Goal: Task Accomplishment & Management: Manage account settings

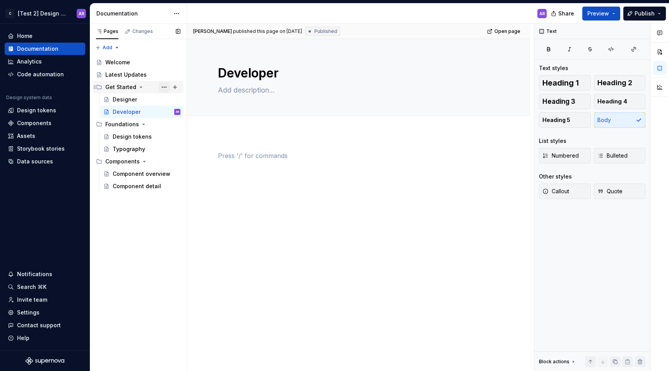
click at [167, 82] on button "Page tree" at bounding box center [164, 87] width 11 height 11
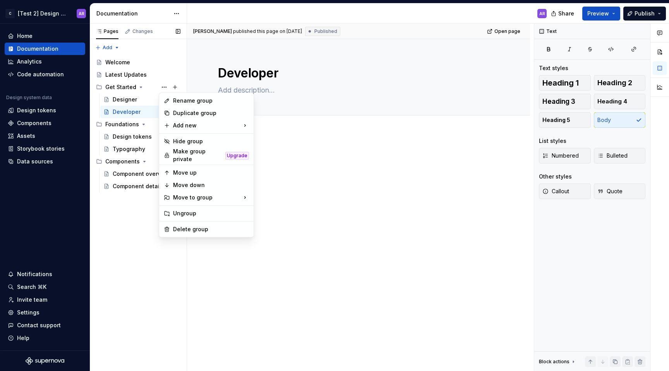
click at [167, 82] on div "Pages Changes Add Accessibility guide for tree Page tree. Navigate the tree wit…" at bounding box center [138, 198] width 97 height 348
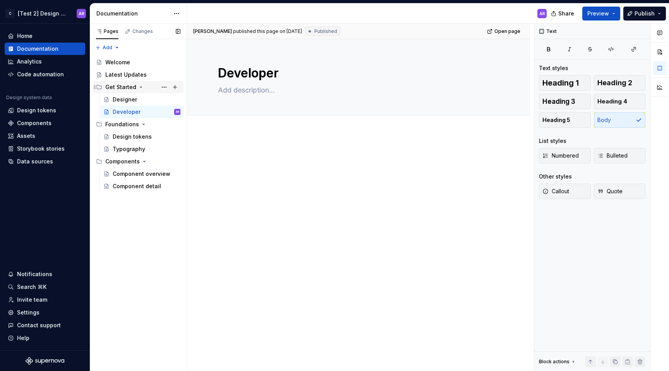
click at [127, 89] on div "Get Started" at bounding box center [120, 87] width 31 height 8
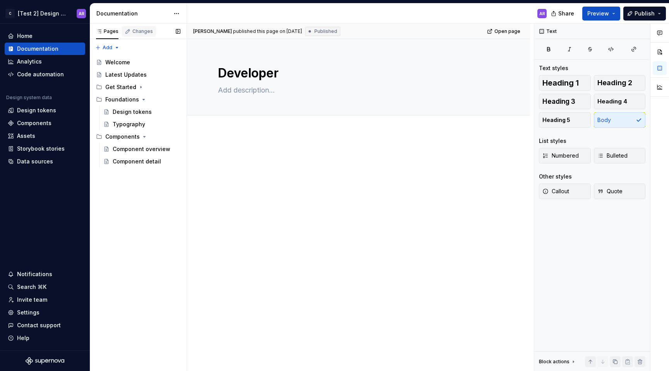
click at [146, 33] on div "Changes" at bounding box center [142, 31] width 21 height 6
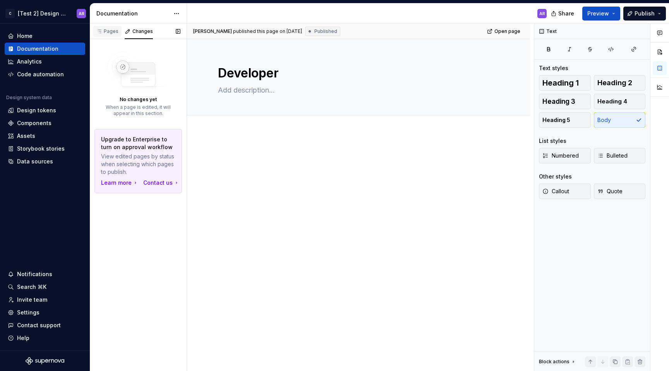
click at [114, 38] on div "Pages" at bounding box center [107, 32] width 29 height 13
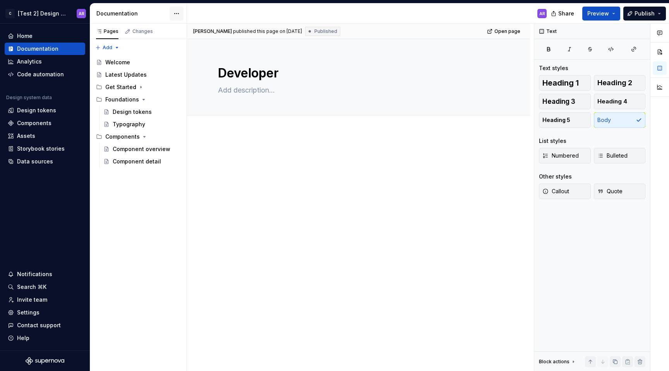
click at [181, 9] on html "C [Test 2] Design System AR Home Documentation Analytics Code automation Design…" at bounding box center [334, 185] width 669 height 371
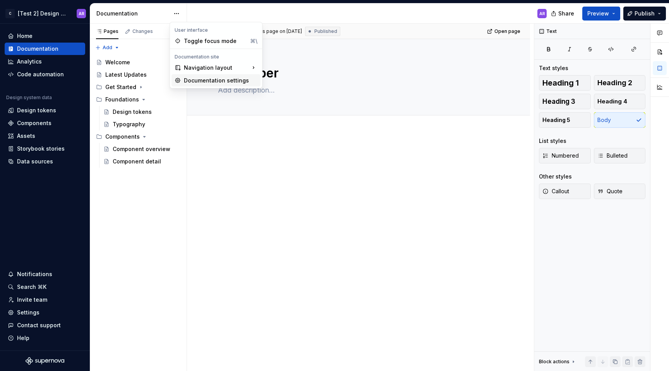
click at [191, 79] on div "Documentation settings" at bounding box center [221, 81] width 74 height 8
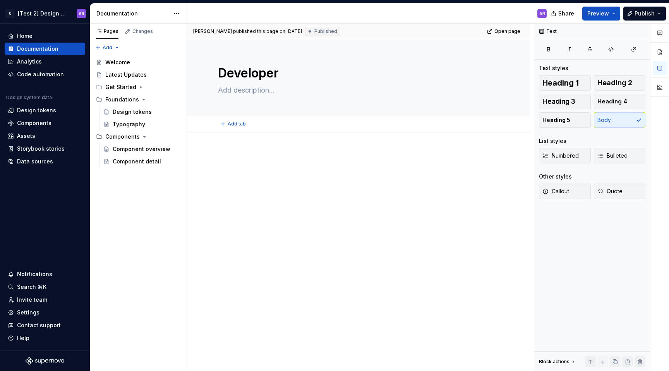
type textarea "*"
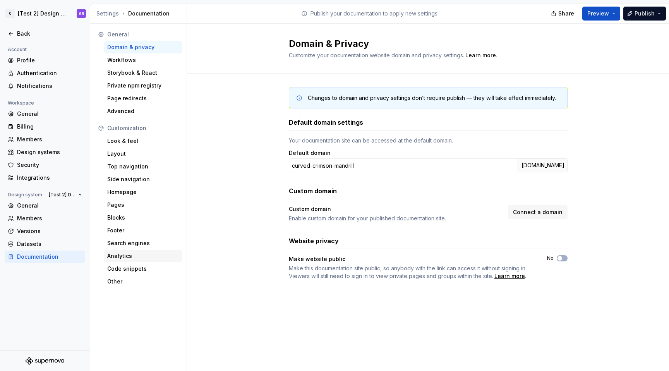
click at [124, 257] on div "Analytics" at bounding box center [143, 256] width 72 height 8
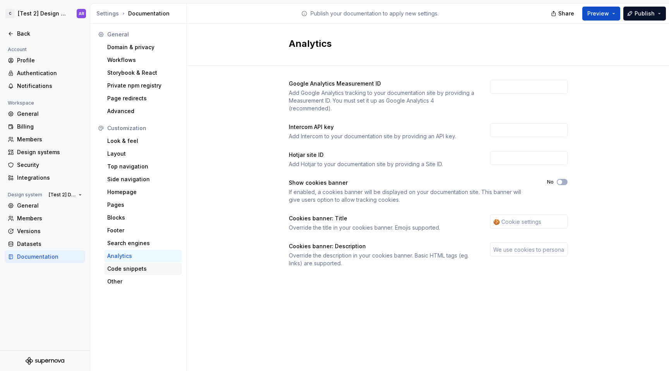
click at [125, 268] on div "Code snippets" at bounding box center [143, 269] width 72 height 8
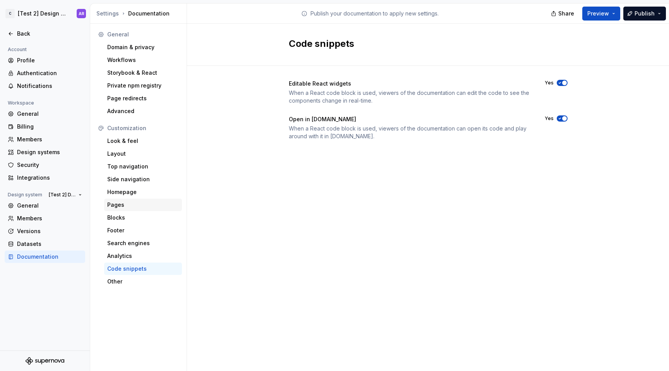
click at [125, 208] on div "Pages" at bounding box center [143, 205] width 72 height 8
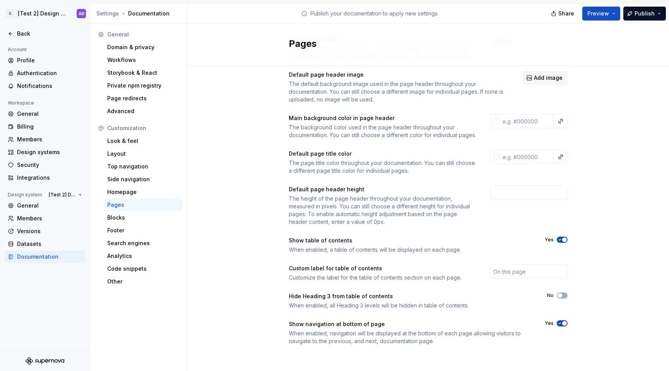
scroll to position [52, 0]
click at [146, 284] on div "Other" at bounding box center [143, 282] width 72 height 8
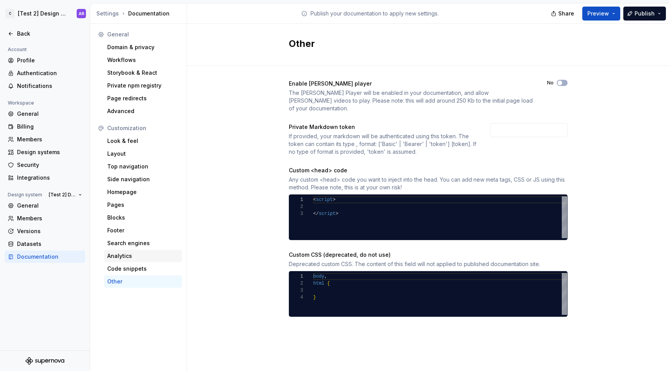
click at [134, 261] on div "Analytics" at bounding box center [143, 256] width 78 height 12
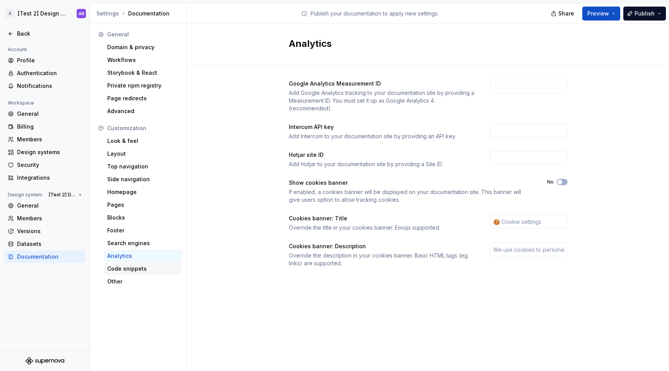
click at [134, 268] on div "Code snippets" at bounding box center [143, 269] width 72 height 8
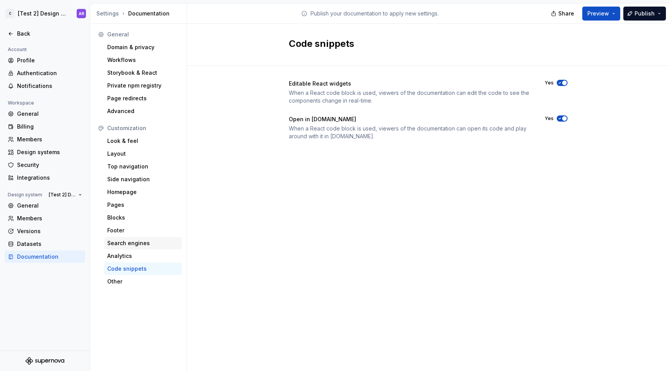
click at [137, 248] on div "Search engines" at bounding box center [143, 243] width 78 height 12
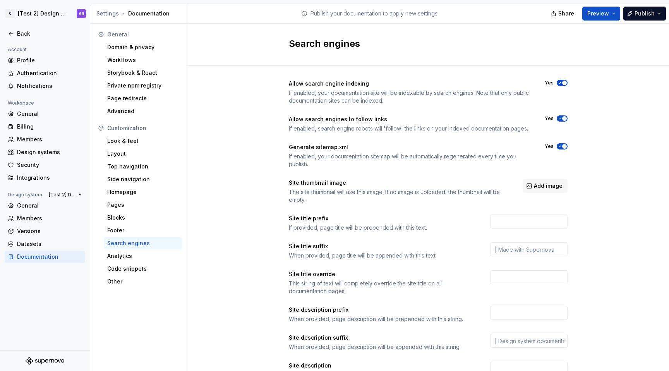
scroll to position [49, 0]
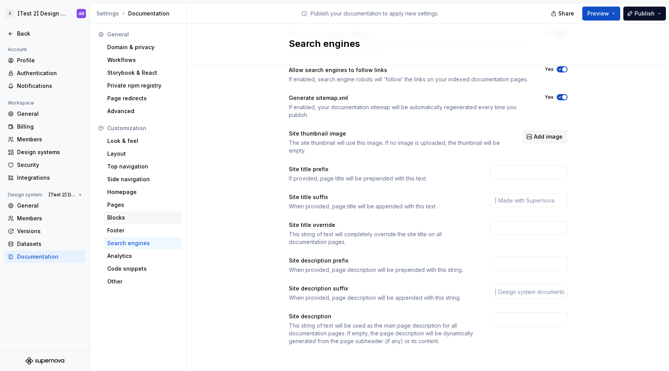
click at [117, 222] on div "Blocks" at bounding box center [143, 217] width 78 height 12
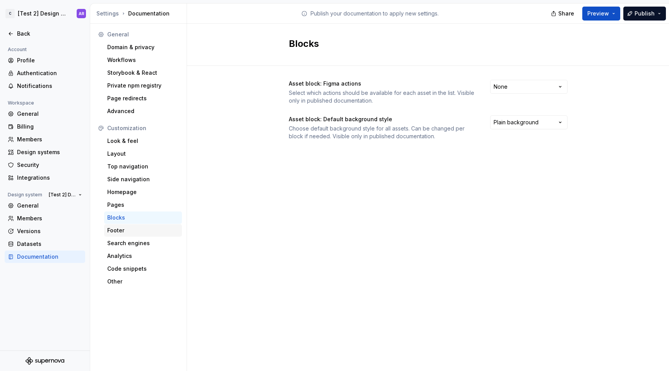
click at [120, 228] on div "Footer" at bounding box center [143, 231] width 72 height 8
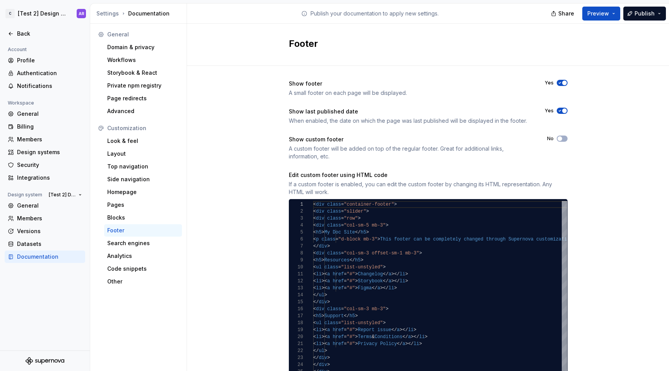
scroll to position [39, 0]
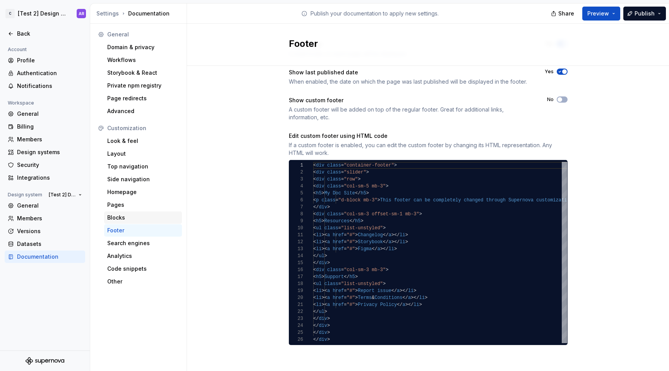
click at [129, 211] on div "Blocks" at bounding box center [143, 217] width 78 height 12
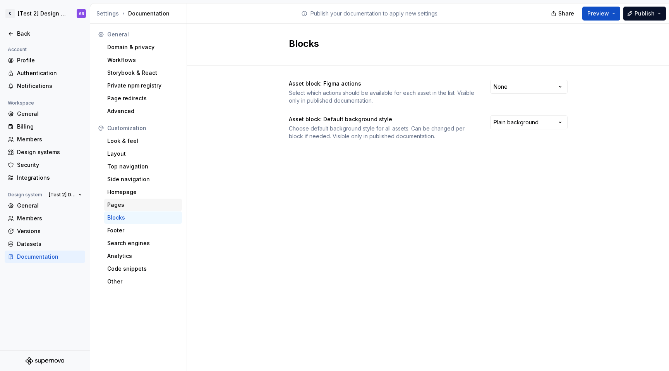
click at [130, 206] on div "Pages" at bounding box center [143, 205] width 72 height 8
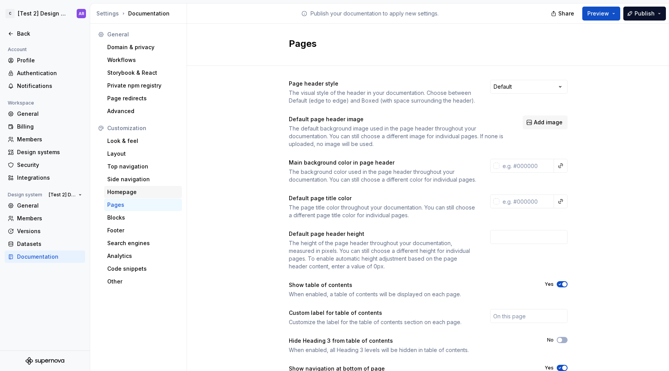
click at [135, 191] on div "Homepage" at bounding box center [143, 192] width 72 height 8
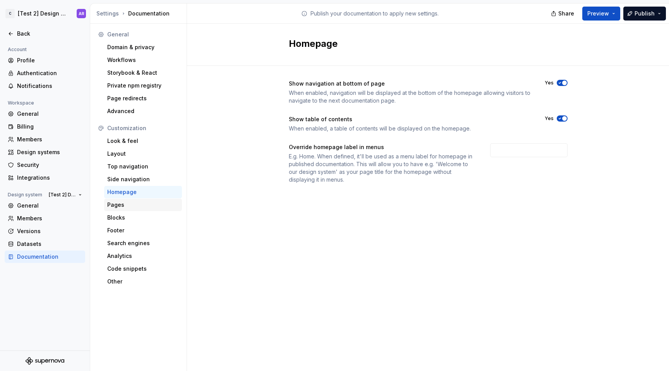
click at [134, 201] on div "Pages" at bounding box center [143, 205] width 72 height 8
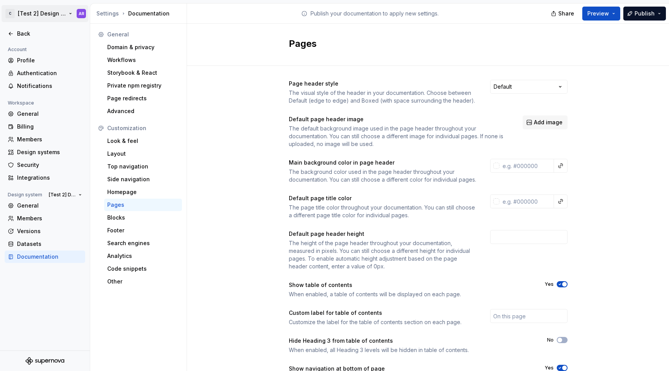
click at [67, 12] on html "C [Test 2] Design System AR Back Account Profile Authentication Notifications W…" at bounding box center [334, 185] width 669 height 371
click at [69, 12] on html "C [Test 2] Design System AR Back Account Profile Authentication Notifications W…" at bounding box center [334, 185] width 669 height 371
click at [71, 197] on span "[Test 2] Design System" at bounding box center [62, 195] width 27 height 6
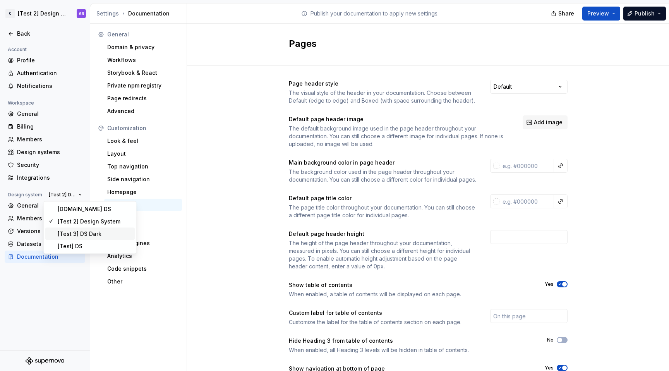
click at [79, 231] on div "[Test 3] DS Dark" at bounding box center [80, 234] width 44 height 8
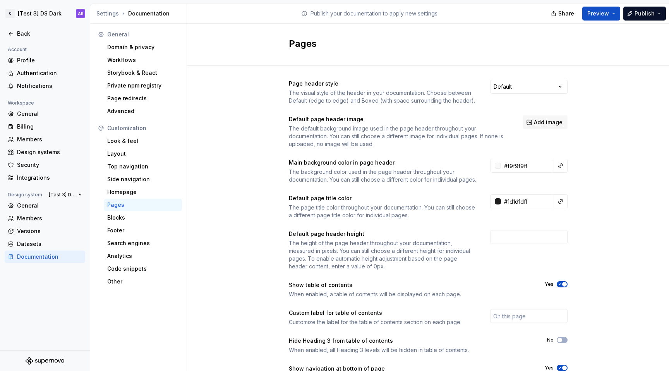
scroll to position [52, 0]
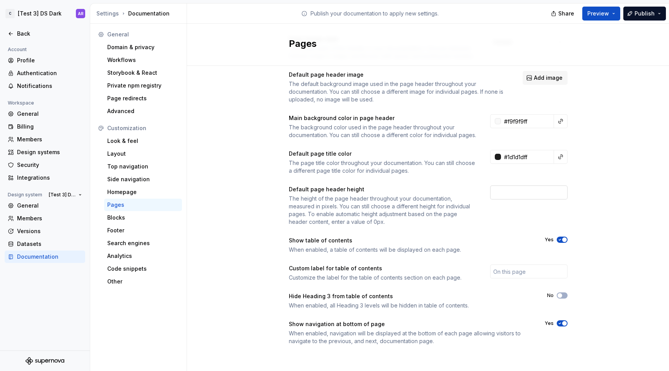
click at [524, 194] on input "number" at bounding box center [528, 192] width 77 height 14
type input "270"
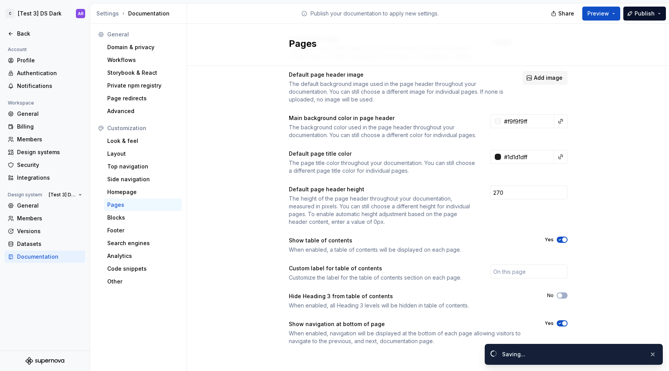
click at [616, 244] on div "Page header style The visual style of the header in your documentation. Choose …" at bounding box center [428, 197] width 482 height 353
